Goal: Task Accomplishment & Management: Complete application form

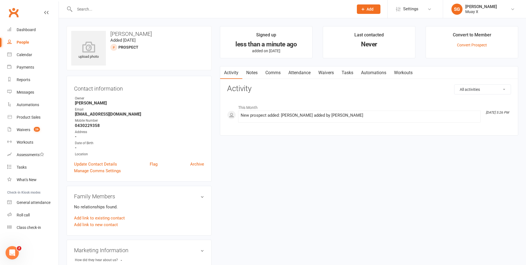
click at [366, 10] on button "Add" at bounding box center [369, 8] width 24 height 9
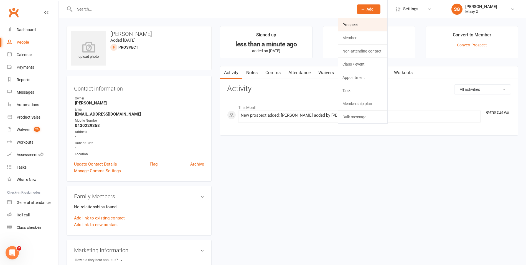
click at [368, 24] on link "Prospect" at bounding box center [362, 24] width 49 height 13
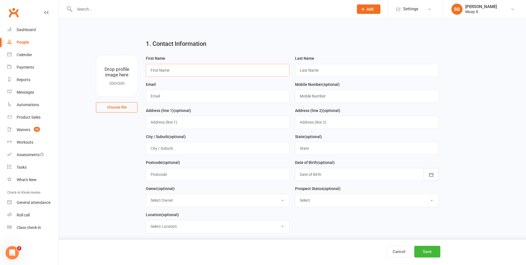
click at [237, 74] on input "text" at bounding box center [218, 70] width 144 height 13
type input "[PERSON_NAME]"
type input "B"
type input "[PERSON_NAME]"
click at [163, 97] on input "[EMAIL_ADDRESS][DOMAIN_NAME]" at bounding box center [218, 96] width 144 height 13
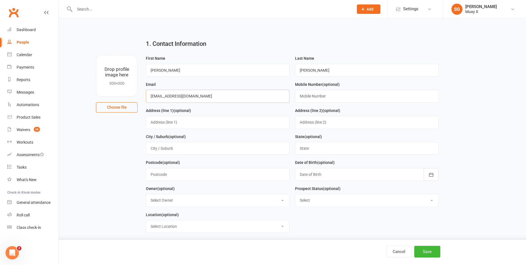
type input "[EMAIL_ADDRESS][DOMAIN_NAME]"
click at [328, 97] on input "text" at bounding box center [367, 96] width 144 height 13
type input "0422209969"
click at [425, 250] on button "Save" at bounding box center [427, 251] width 26 height 12
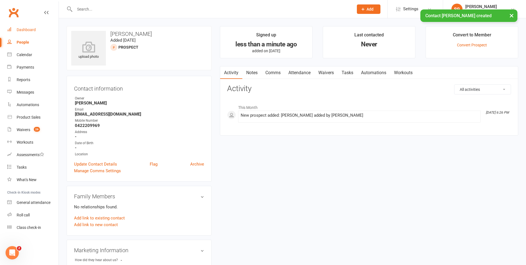
click at [31, 29] on div "Dashboard" at bounding box center [26, 29] width 19 height 4
